Goal: Task Accomplishment & Management: Use online tool/utility

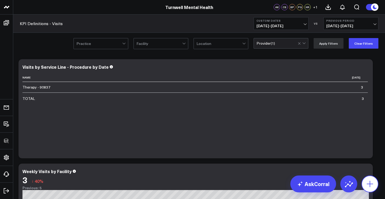
click at [372, 182] on icon at bounding box center [370, 184] width 8 height 8
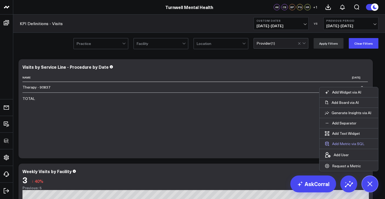
click at [344, 146] on button "Add Metric via SQL" at bounding box center [345, 144] width 50 height 10
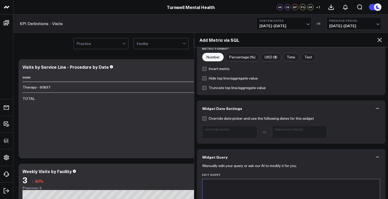
scroll to position [194, 0]
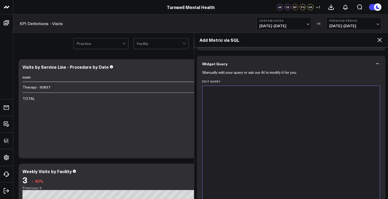
click at [263, 138] on div at bounding box center [291, 152] width 172 height 126
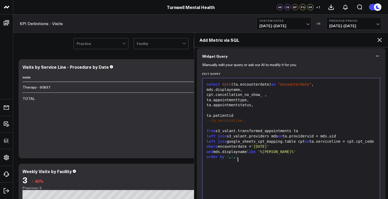
scroll to position [218, 0]
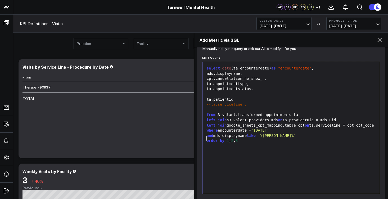
click at [206, 139] on div "and mds.displayname like '%[PERSON_NAME]%'" at bounding box center [291, 135] width 172 height 5
click at [207, 133] on span "where" at bounding box center [212, 130] width 11 height 4
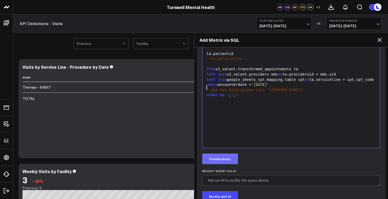
click at [226, 161] on button "Preview Query" at bounding box center [220, 159] width 36 height 11
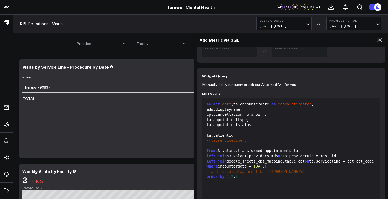
scroll to position [69, 0]
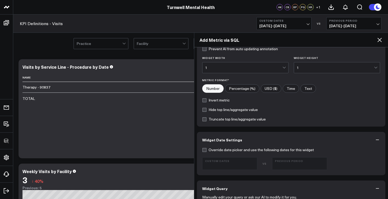
click at [265, 69] on div "1" at bounding box center [243, 68] width 77 height 4
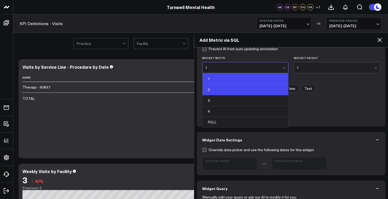
click at [260, 90] on div "2" at bounding box center [245, 89] width 86 height 11
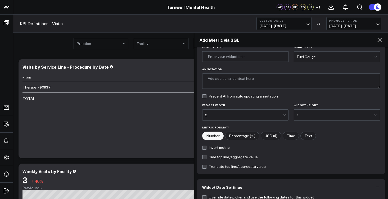
scroll to position [0, 0]
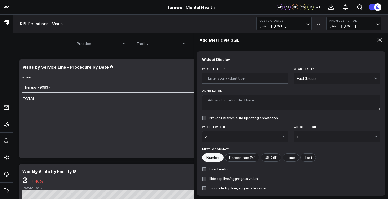
click at [306, 77] on div "Fuel Gauge" at bounding box center [335, 78] width 77 height 4
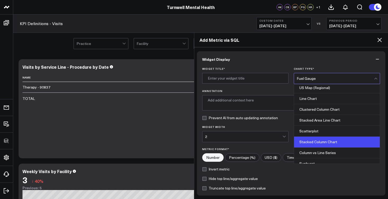
scroll to position [213, 0]
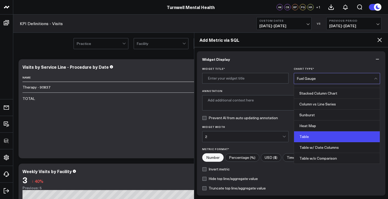
click at [312, 139] on div "Table" at bounding box center [337, 136] width 86 height 11
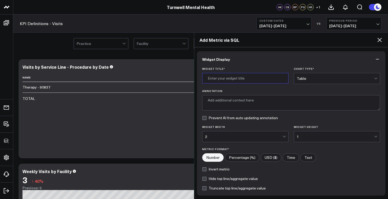
click at [259, 80] on input "Widget Title *" at bounding box center [245, 78] width 86 height 11
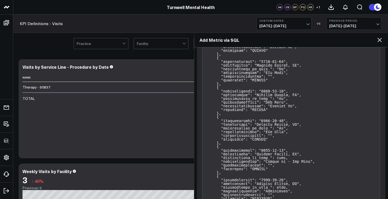
scroll to position [14642, 0]
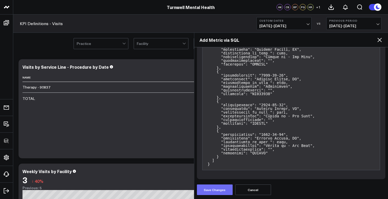
type input "Appointment List"
click at [218, 188] on button "Save Changes" at bounding box center [215, 190] width 36 height 11
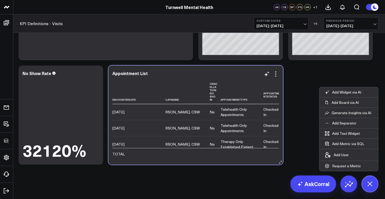
scroll to position [0, 0]
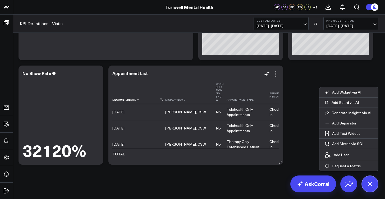
click at [156, 102] on th "Encounterdate" at bounding box center [138, 92] width 53 height 25
click at [216, 97] on th "Cancellation No Show" at bounding box center [221, 92] width 11 height 25
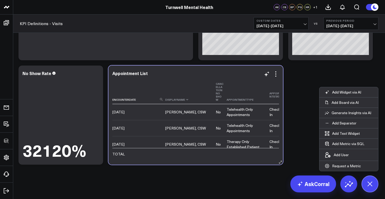
click at [194, 99] on th "Displayname" at bounding box center [190, 92] width 51 height 25
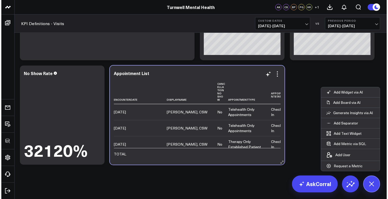
scroll to position [0, 17]
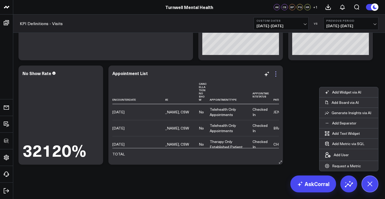
click at [276, 75] on icon at bounding box center [276, 74] width 6 height 6
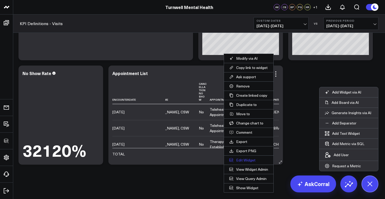
click at [250, 159] on button "Edit Widget" at bounding box center [248, 160] width 49 height 9
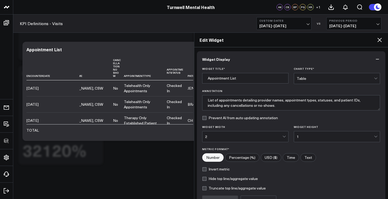
scroll to position [56, 0]
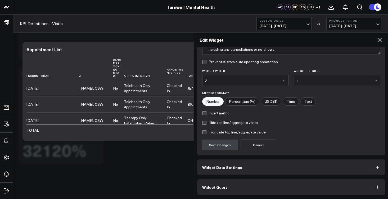
click at [236, 188] on button "Widget Query" at bounding box center [291, 187] width 189 height 16
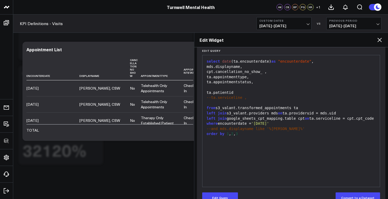
scroll to position [79, 0]
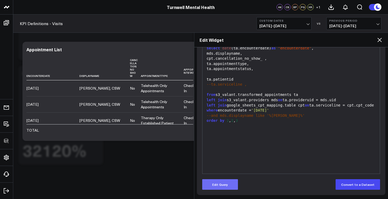
click at [228, 187] on button "Edit Query" at bounding box center [220, 184] width 36 height 11
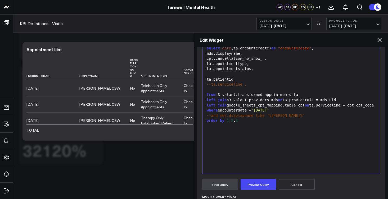
click at [258, 69] on div "ta.appointmentstatus," at bounding box center [291, 68] width 172 height 5
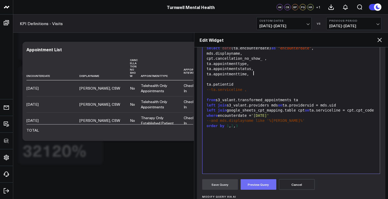
click at [267, 186] on button "Preview Query" at bounding box center [258, 184] width 36 height 11
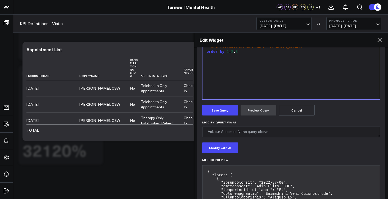
scroll to position [178, 0]
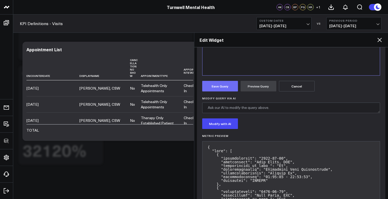
click at [224, 86] on button "Save Query" at bounding box center [220, 86] width 36 height 11
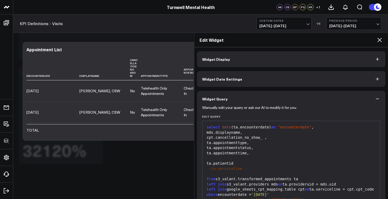
scroll to position [78, 0]
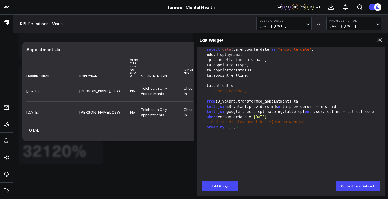
click at [381, 40] on icon at bounding box center [379, 40] width 6 height 6
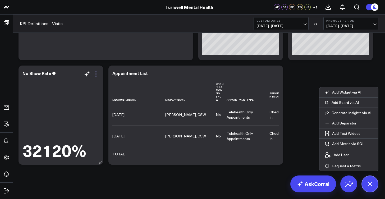
click at [96, 73] on icon at bounding box center [96, 74] width 6 height 6
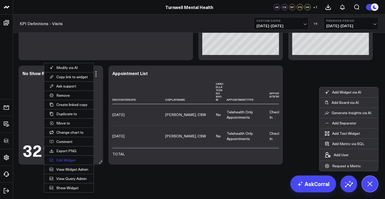
click at [76, 163] on button "Edit Widget" at bounding box center [68, 160] width 49 height 9
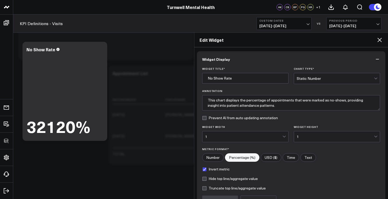
scroll to position [56, 0]
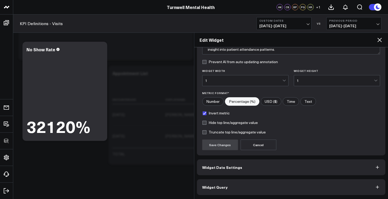
click at [240, 185] on button "Widget Query" at bounding box center [291, 187] width 189 height 16
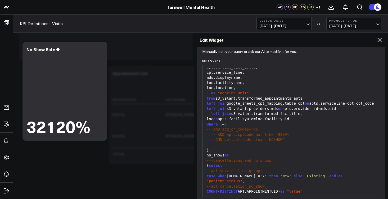
scroll to position [169, 0]
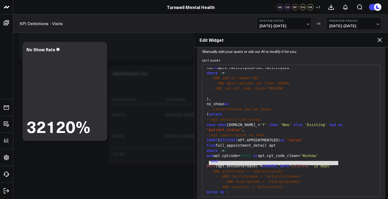
drag, startPoint x: 329, startPoint y: 163, endPoint x: 208, endPoint y: 161, distance: 120.6
click at [208, 164] on div "DATE (apt.encounterdate) > CURRENT_DATE - INTERVAL '15 days'" at bounding box center [291, 166] width 172 height 5
click at [207, 164] on span "DATE" at bounding box center [211, 166] width 9 height 4
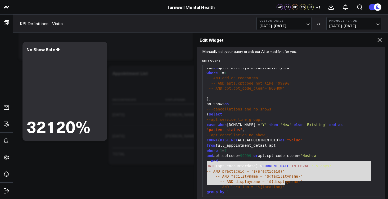
drag, startPoint x: 207, startPoint y: 163, endPoint x: 322, endPoint y: 182, distance: 116.1
click at [322, 182] on div "---full detail list with full_appointment_detail as ( select apts.patientid, ap…" at bounding box center [291, 145] width 172 height 494
copy div "DATE (apt.encounterdate) > CURRENT_DATE - INTERVAL '15 days' -- AND practiceid …"
click at [380, 40] on icon at bounding box center [379, 40] width 4 height 4
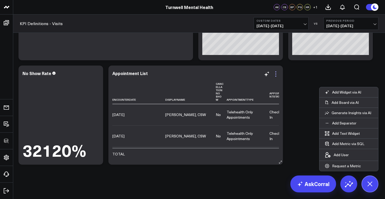
click at [278, 74] on icon at bounding box center [276, 74] width 6 height 6
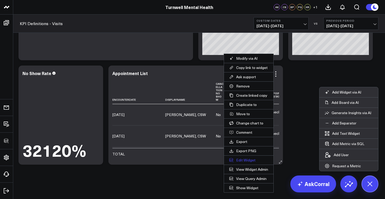
click at [255, 162] on button "Edit Widget" at bounding box center [248, 160] width 49 height 9
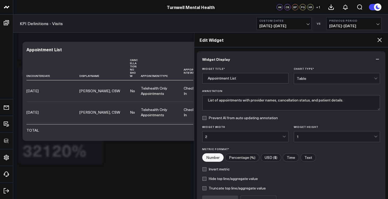
scroll to position [56, 0]
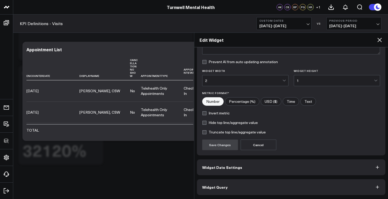
click at [228, 182] on button "Widget Query" at bounding box center [291, 187] width 189 height 16
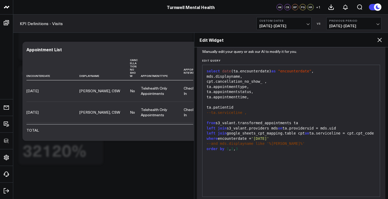
scroll to position [79, 0]
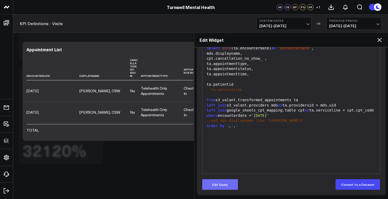
click at [229, 183] on button "Edit Query" at bounding box center [220, 184] width 36 height 11
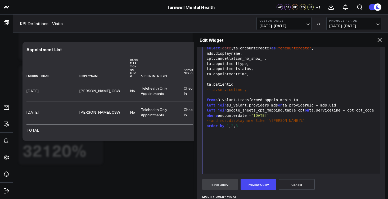
click at [286, 119] on div "where encounterdate = '[DATE]'" at bounding box center [291, 115] width 172 height 5
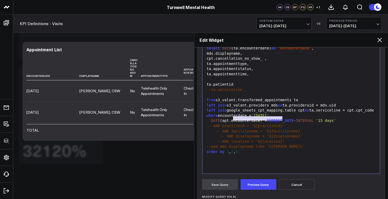
drag, startPoint x: 284, startPoint y: 117, endPoint x: 224, endPoint y: 119, distance: 60.1
click at [224, 119] on div "where encounterdate = '[DATE]'" at bounding box center [291, 115] width 172 height 5
drag, startPoint x: 224, startPoint y: 119, endPoint x: 220, endPoint y: 119, distance: 4.0
click at [220, 119] on div "where encounterdate = '[DATE]'" at bounding box center [291, 115] width 172 height 5
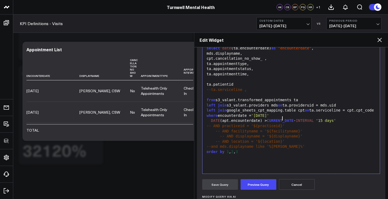
click at [286, 118] on div "where encounterdate = '[DATE]'" at bounding box center [291, 115] width 172 height 5
click at [220, 119] on div "where encounterdate = '[DATE]'" at bounding box center [291, 115] width 172 height 5
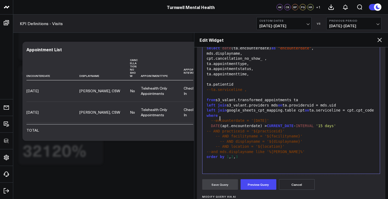
click at [239, 119] on div "where" at bounding box center [291, 115] width 172 height 5
click at [205, 128] on div "DATE (apt.encounterdate) > CURRENT_DATE - INTERVAL '15 days'" at bounding box center [291, 126] width 172 height 5
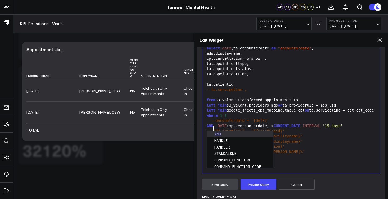
click at [309, 142] on div "-- AND displayname = '${displayname}'" at bounding box center [291, 141] width 172 height 5
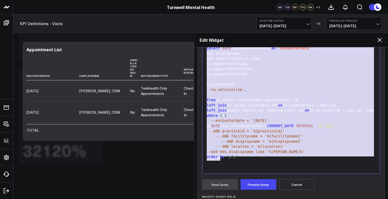
drag, startPoint x: 283, startPoint y: 153, endPoint x: 219, endPoint y: 156, distance: 64.4
click at [219, 156] on div "select date (ta.encounterdate) as "encounterdate" , mds.displayname, cpt.cancel…" at bounding box center [291, 108] width 172 height 126
click at [251, 157] on div "order by 1 , 2 , 3" at bounding box center [291, 156] width 172 height 5
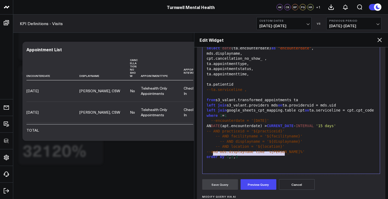
drag, startPoint x: 285, startPoint y: 154, endPoint x: 213, endPoint y: 153, distance: 72.8
click at [213, 153] on div "--and mds.displayname like '%[PERSON_NAME]%'" at bounding box center [291, 151] width 172 height 5
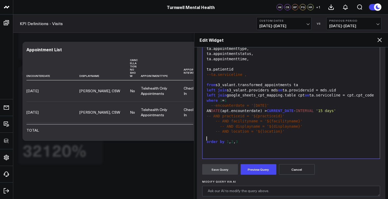
scroll to position [105, 0]
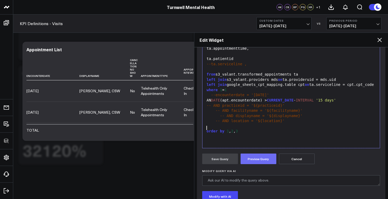
click at [252, 158] on button "Preview Query" at bounding box center [258, 159] width 36 height 11
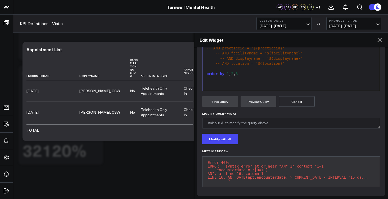
scroll to position [147, 0]
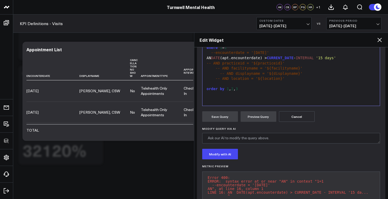
click at [213, 61] on div "AN DATE (apt.encounterdate) > CURRENT_DATE - INTERVAL '15 days'" at bounding box center [291, 58] width 172 height 5
click at [301, 74] on span "-- AND displayname = '${displayname}'" at bounding box center [261, 73] width 83 height 4
click at [257, 117] on button "Preview Query" at bounding box center [258, 116] width 36 height 11
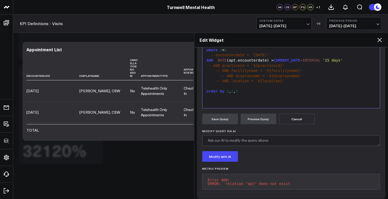
scroll to position [144, 0]
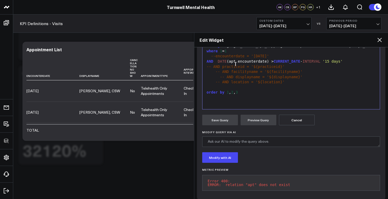
click at [236, 63] on div "AND DATE (apt.encounterdate) > CURRENT_DATE - INTERVAL '15 days'" at bounding box center [291, 61] width 172 height 5
click at [366, 64] on div "AND DATE (ta.encounterdate) > CURRENT_DATE - INTERVAL '15 days'" at bounding box center [291, 61] width 172 height 5
click at [264, 121] on button "Preview Query" at bounding box center [258, 120] width 36 height 11
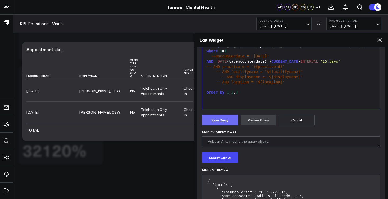
click at [217, 120] on button "Save Query" at bounding box center [220, 120] width 36 height 11
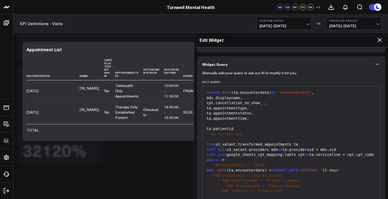
scroll to position [0, 0]
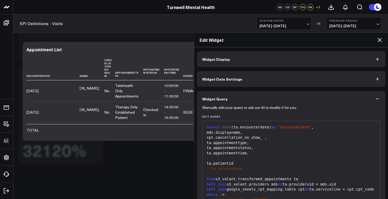
click at [239, 79] on span "Widget Date Settings" at bounding box center [222, 79] width 40 height 4
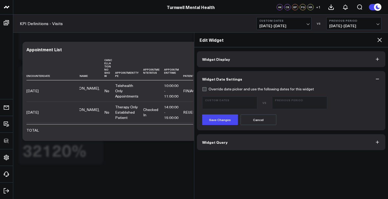
click at [235, 59] on button "Widget Display" at bounding box center [291, 59] width 189 height 16
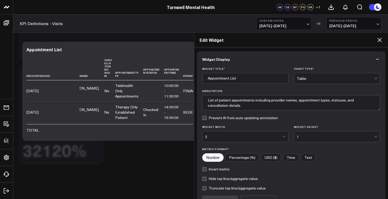
click at [313, 136] on div "1" at bounding box center [335, 137] width 77 height 4
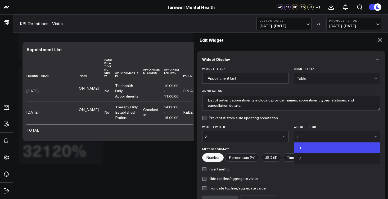
click at [262, 132] on div "2" at bounding box center [243, 136] width 77 height 11
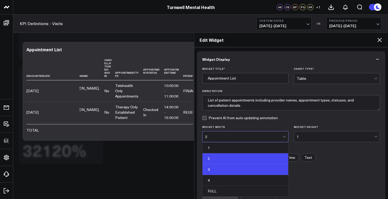
click at [235, 167] on div "3" at bounding box center [245, 169] width 86 height 11
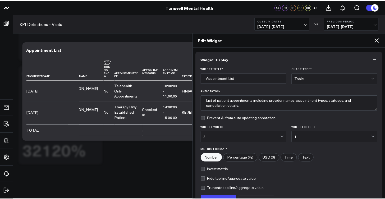
scroll to position [8, 0]
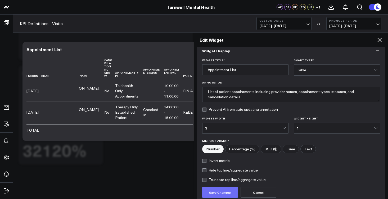
click at [223, 190] on button "Save Changes" at bounding box center [220, 192] width 36 height 11
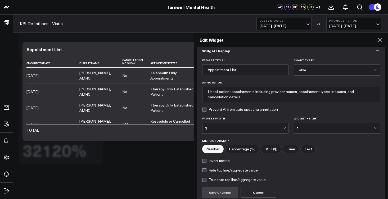
click at [382, 39] on icon at bounding box center [379, 40] width 6 height 6
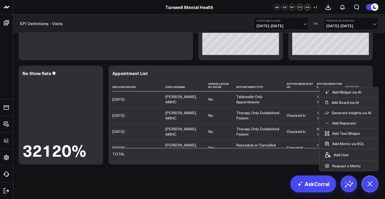
click at [284, 75] on div "Appointment List" at bounding box center [240, 73] width 257 height 5
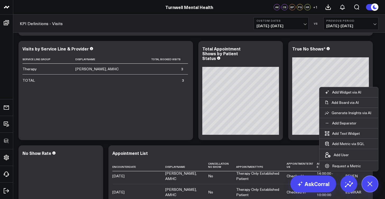
scroll to position [988, 0]
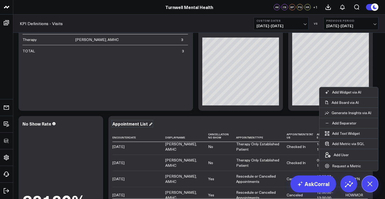
click at [151, 124] on div "Appointment List" at bounding box center [132, 124] width 40 height 6
click at [285, 122] on div "Appointment List (cancellations and no-shows are not included in summary totals)" at bounding box center [240, 123] width 257 height 5
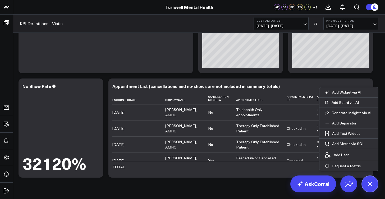
scroll to position [1039, 0]
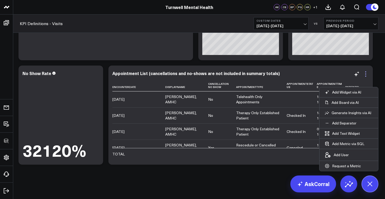
click at [367, 75] on icon at bounding box center [366, 74] width 6 height 6
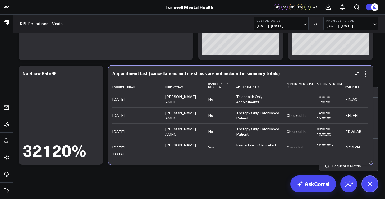
click at [241, 162] on div "Appointment List (cancellations and no-shows are not included in summary totals…" at bounding box center [240, 115] width 265 height 99
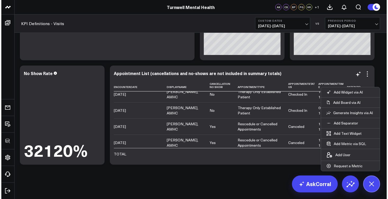
scroll to position [24, 0]
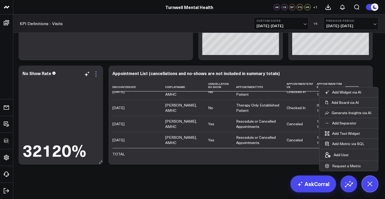
click at [97, 74] on icon at bounding box center [96, 74] width 6 height 6
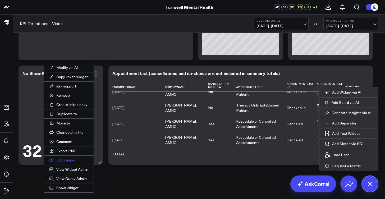
click at [76, 161] on button "Edit Widget" at bounding box center [68, 160] width 49 height 9
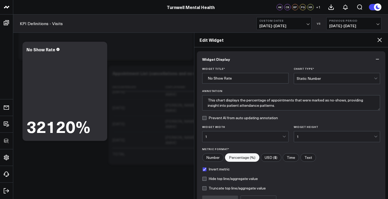
scroll to position [56, 0]
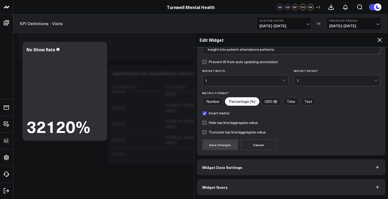
click at [234, 187] on button "Widget Query" at bounding box center [291, 187] width 189 height 16
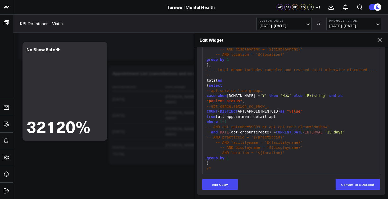
scroll to position [278, 0]
